Goal: Information Seeking & Learning: Learn about a topic

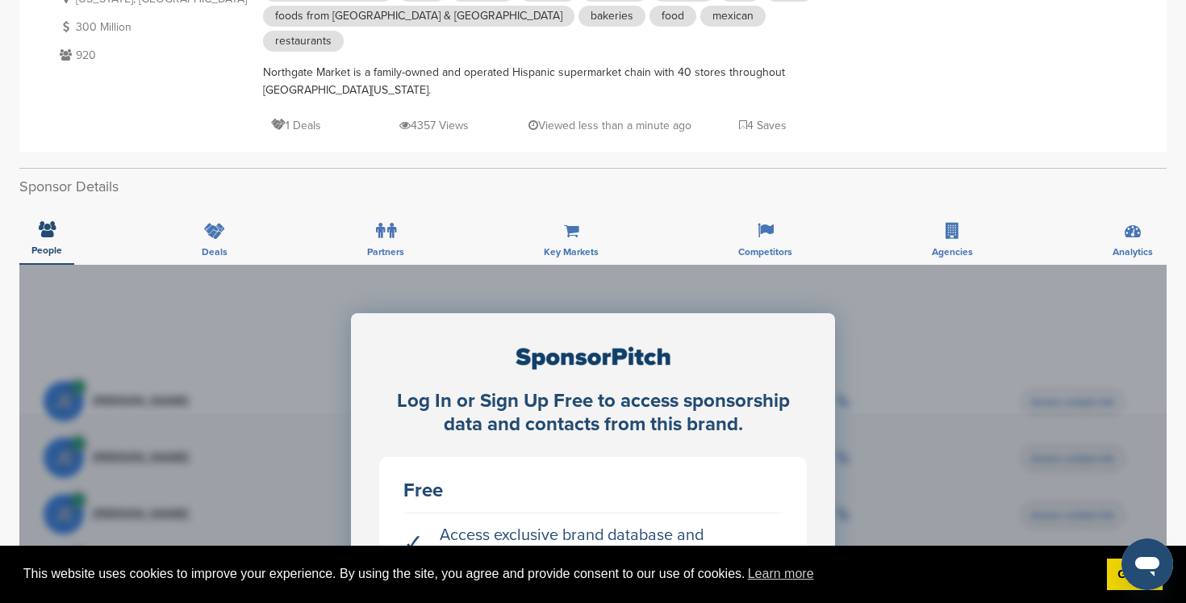
scroll to position [663, 0]
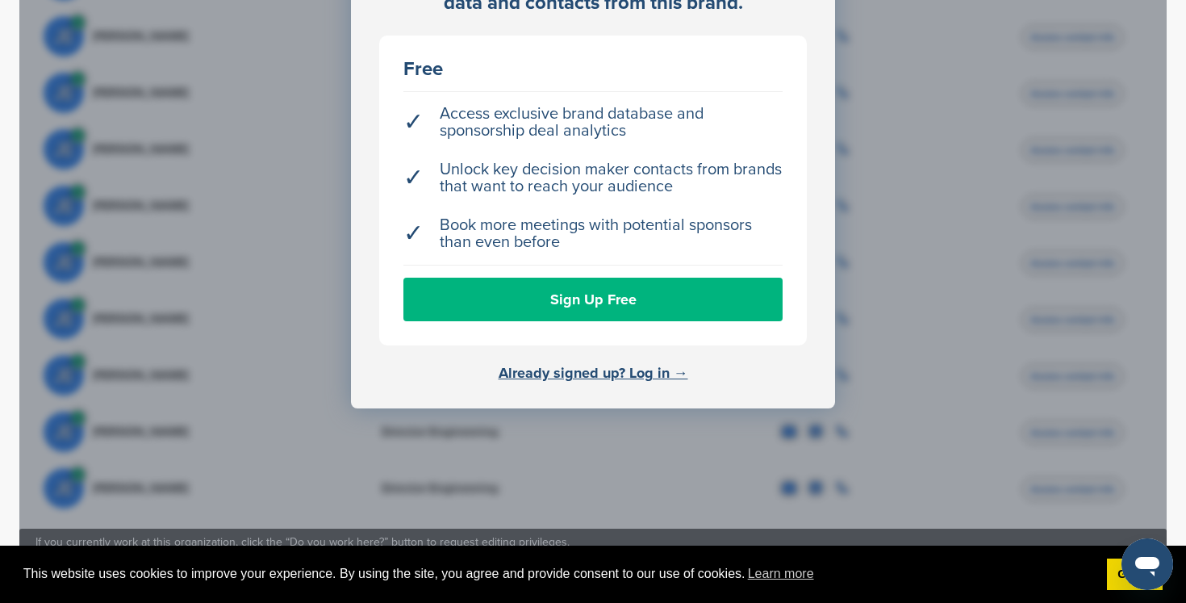
click at [591, 279] on link "Sign Up Free" at bounding box center [592, 300] width 379 height 44
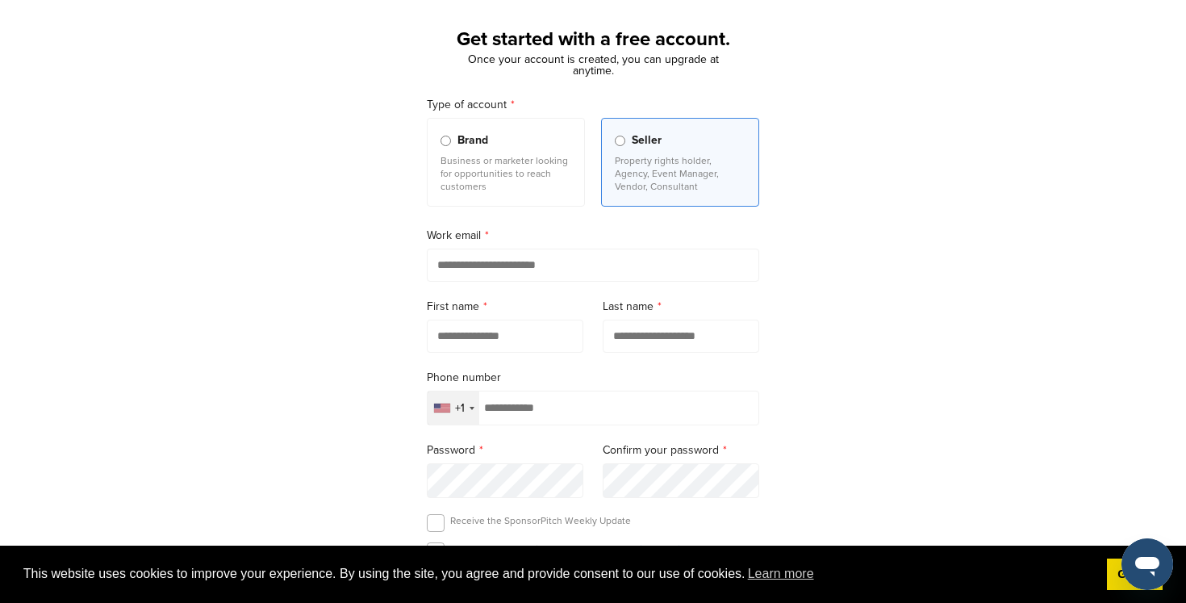
scroll to position [90, 0]
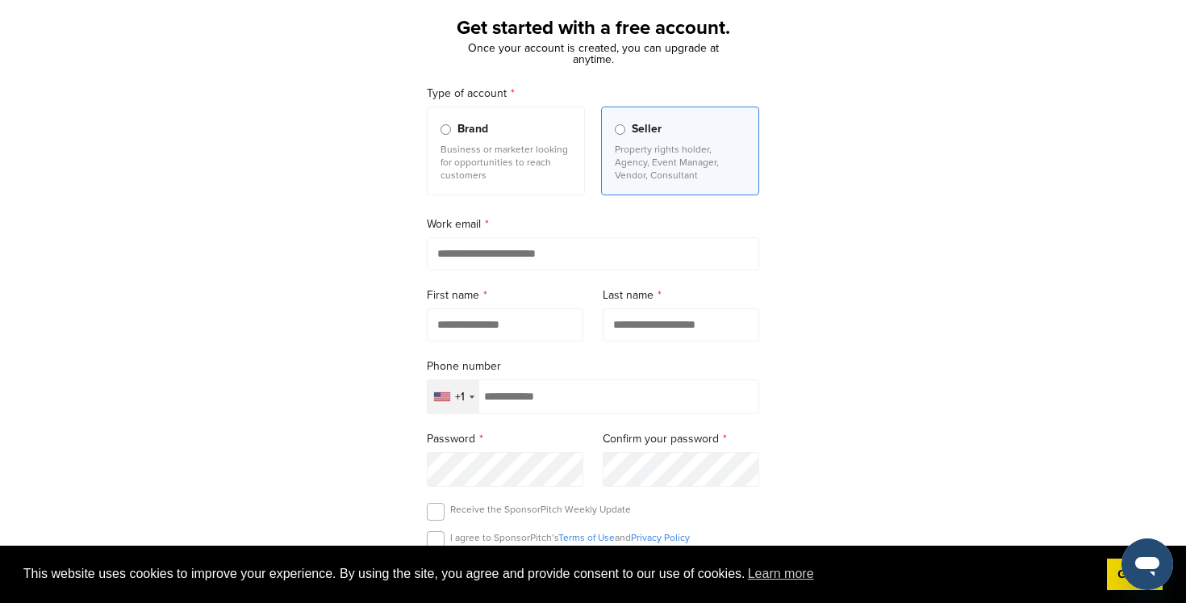
click at [486, 250] on input "email" at bounding box center [593, 253] width 332 height 33
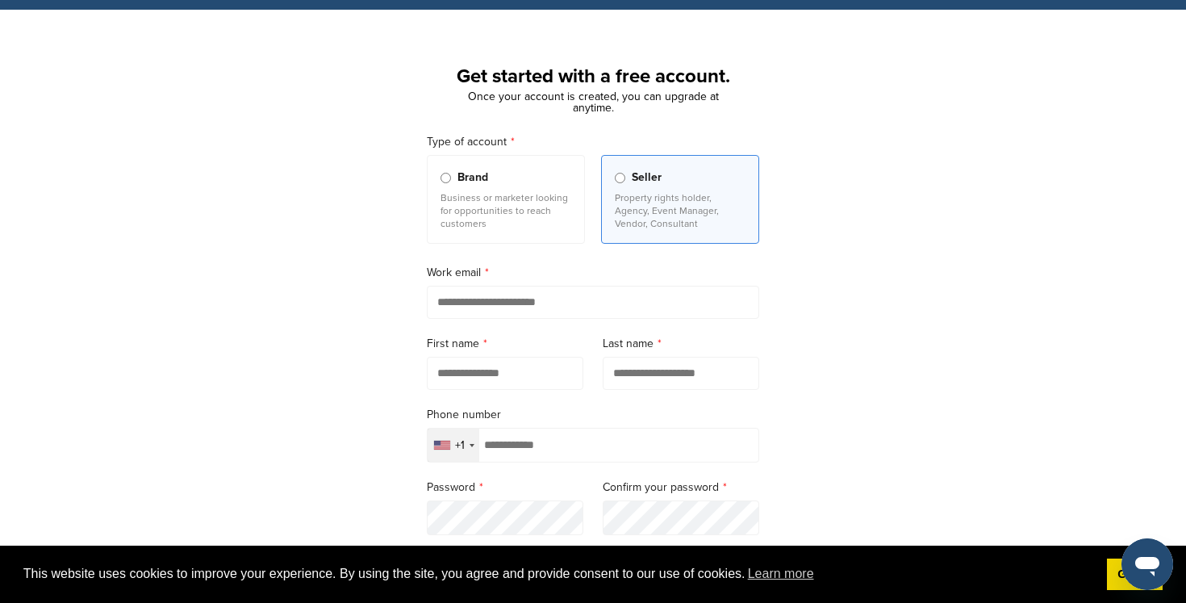
scroll to position [0, 0]
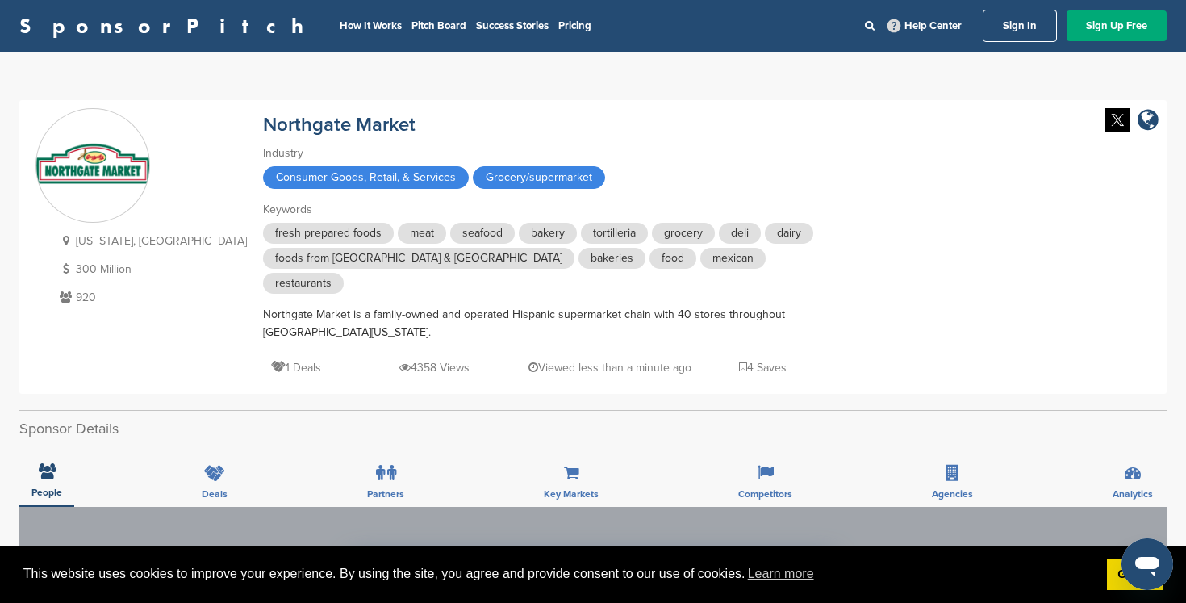
click at [271, 357] on p "1 Deals" at bounding box center [296, 367] width 50 height 20
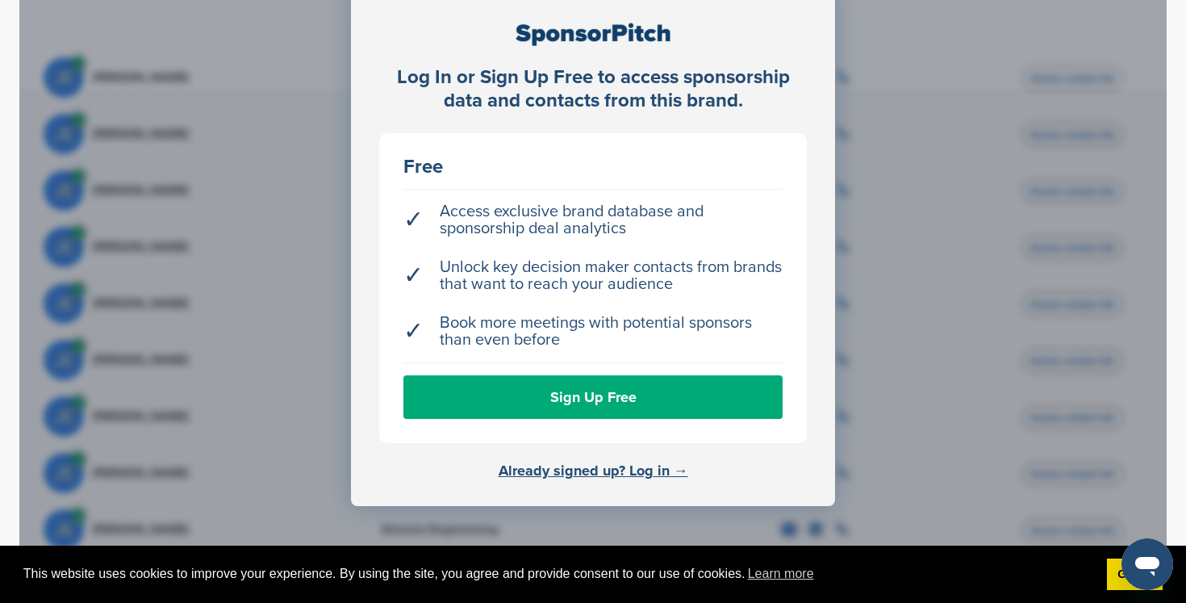
scroll to position [215, 0]
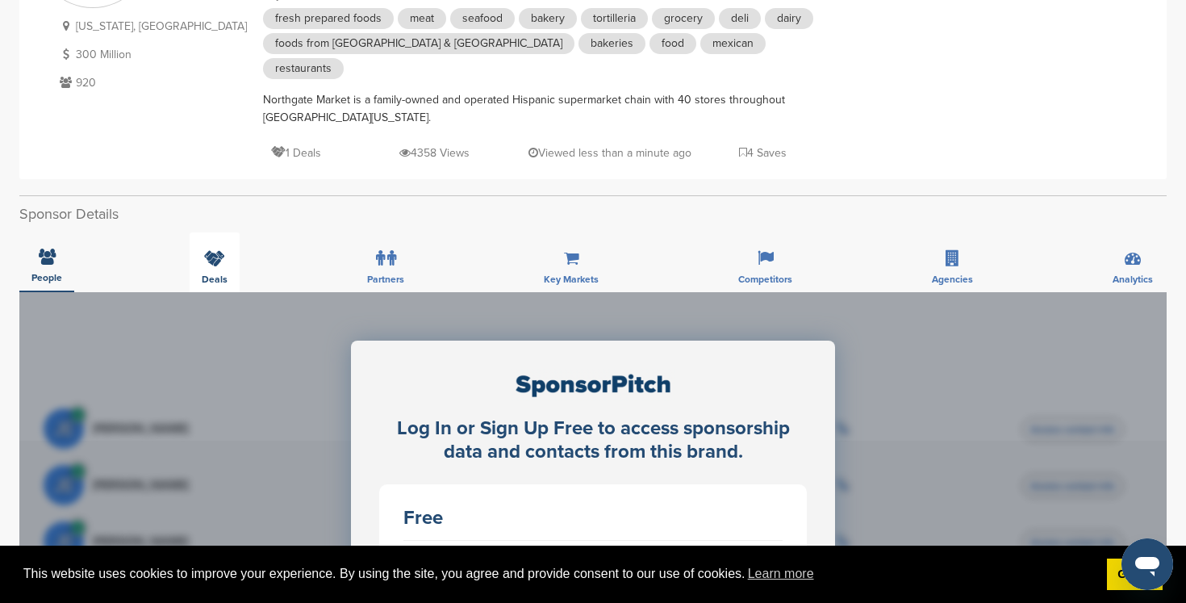
click at [222, 274] on span "Deals" at bounding box center [215, 279] width 26 height 10
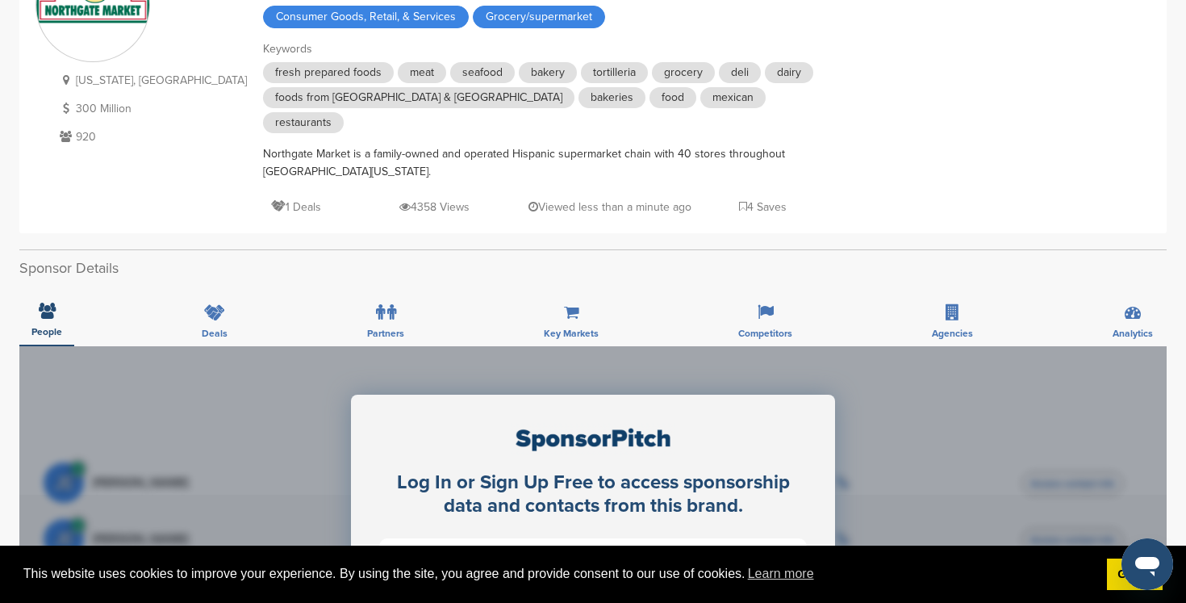
scroll to position [64, 0]
